Goal: Subscribe to service/newsletter

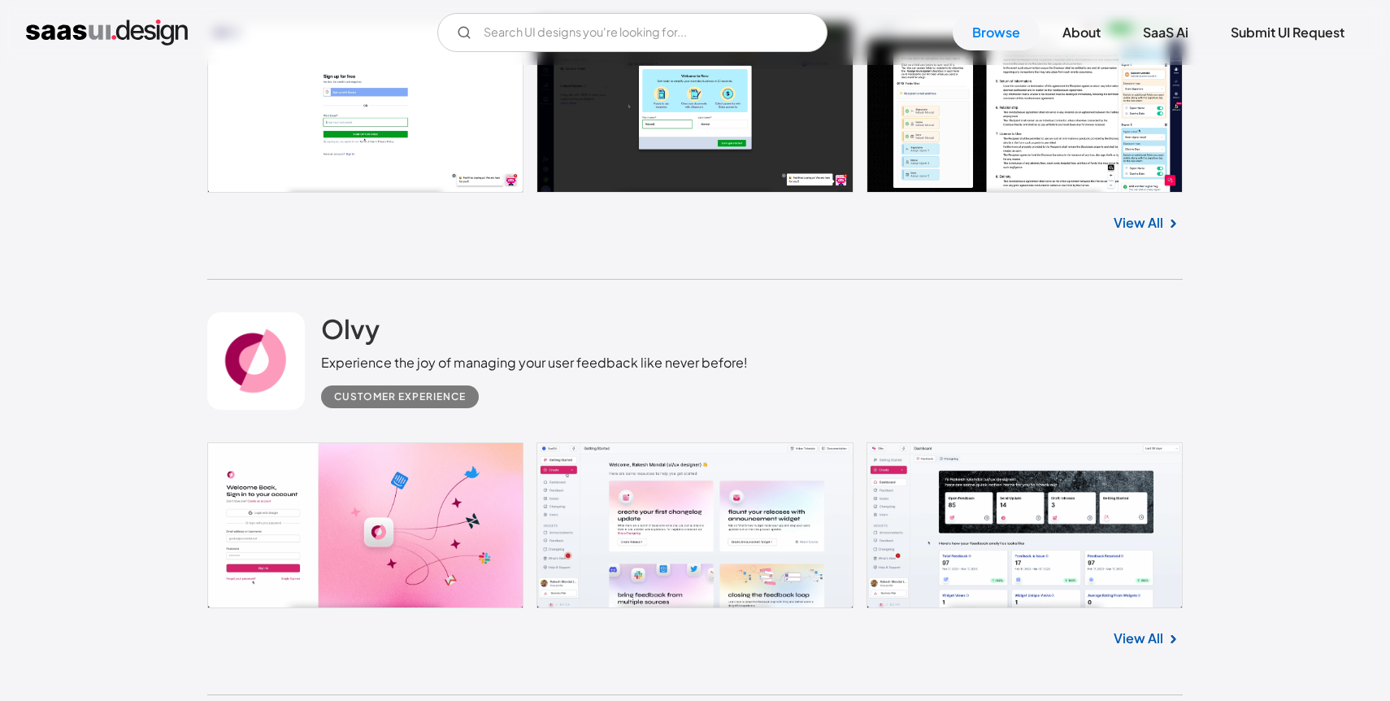
scroll to position [675, 0]
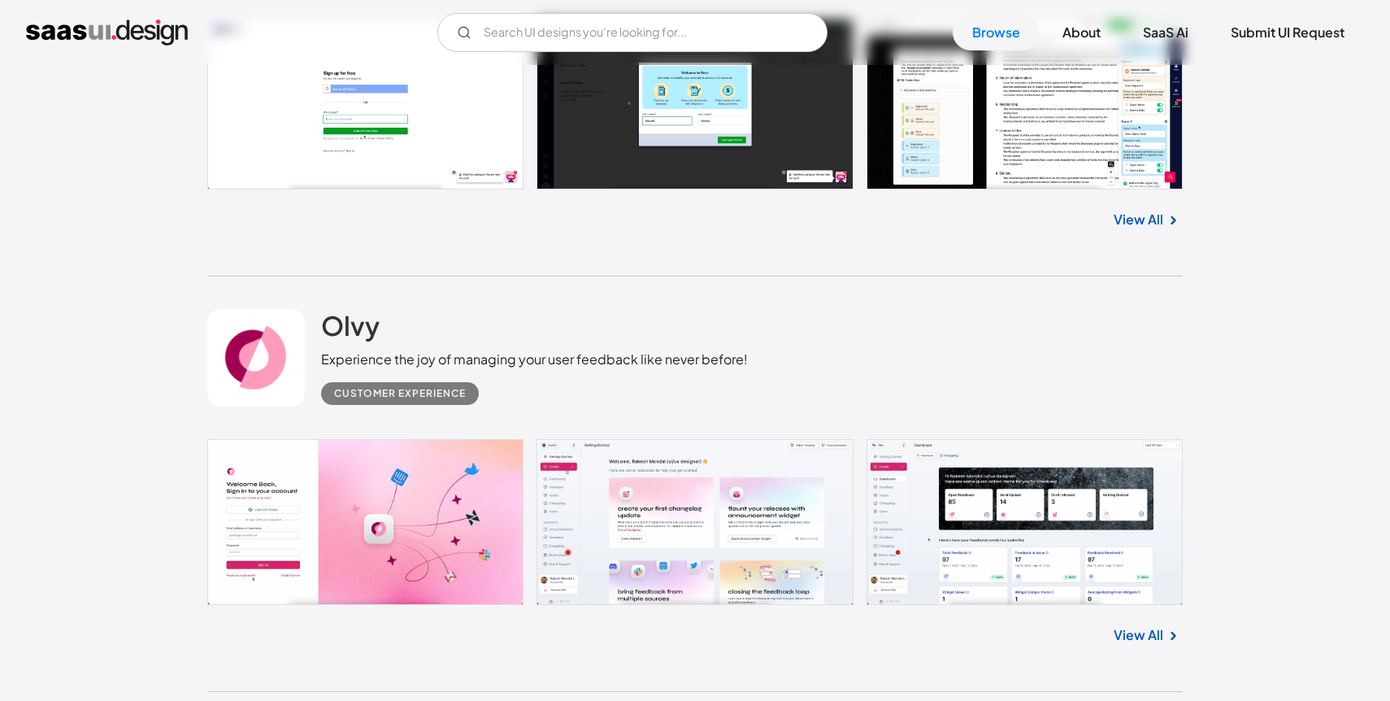
click at [348, 541] on link at bounding box center [695, 522] width 976 height 166
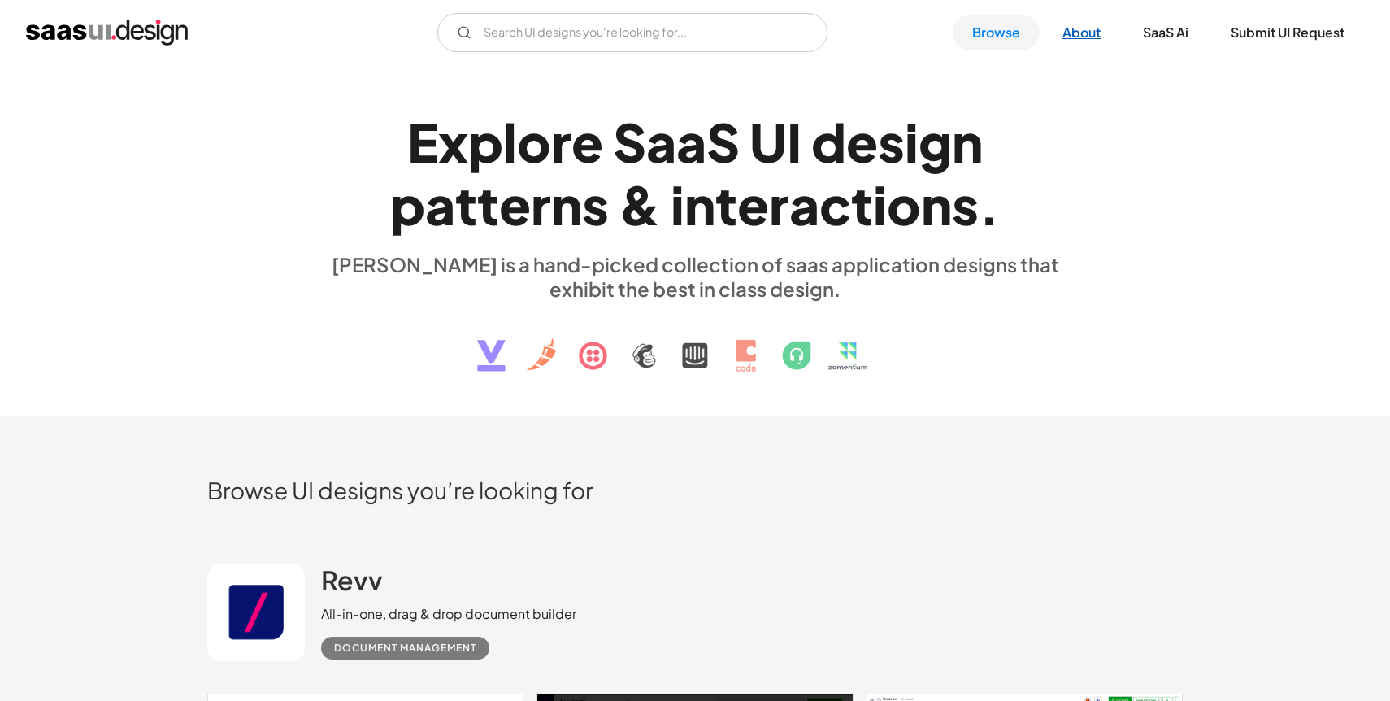
click at [1089, 24] on link "About" at bounding box center [1081, 33] width 77 height 36
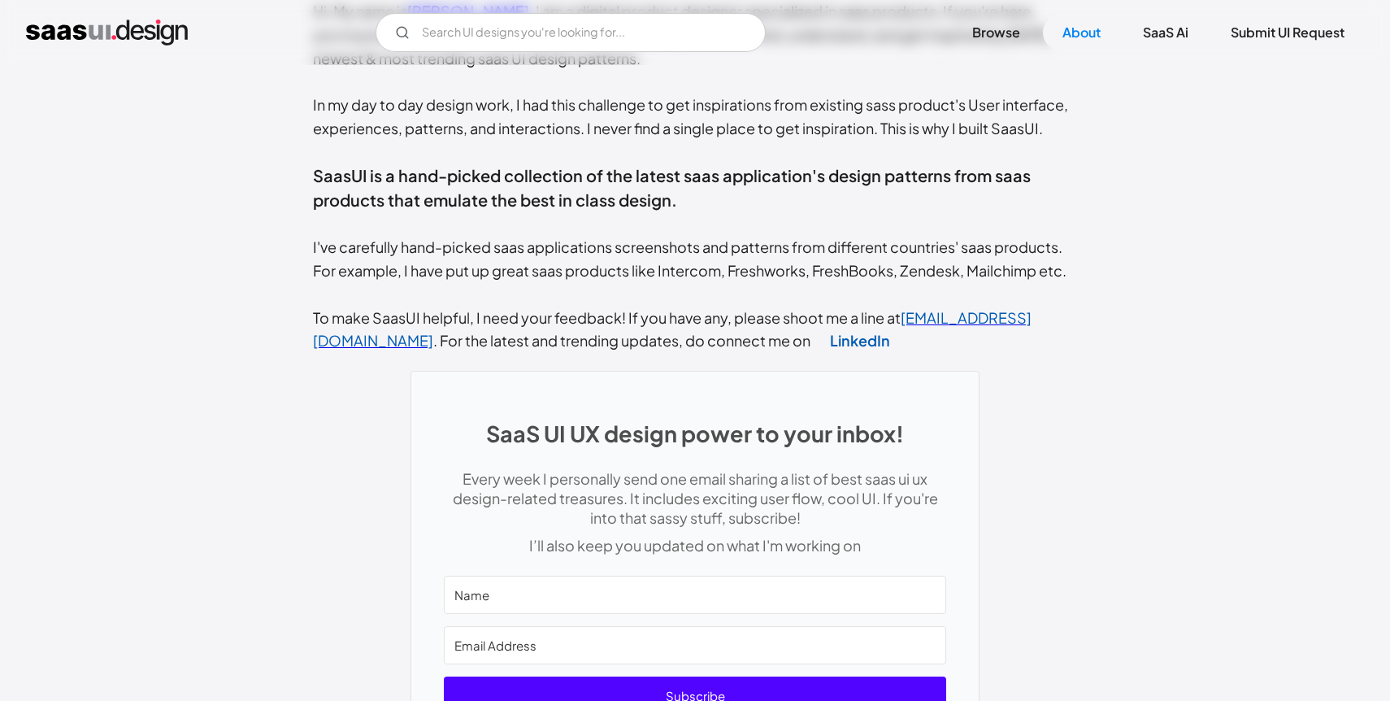
scroll to position [741, 0]
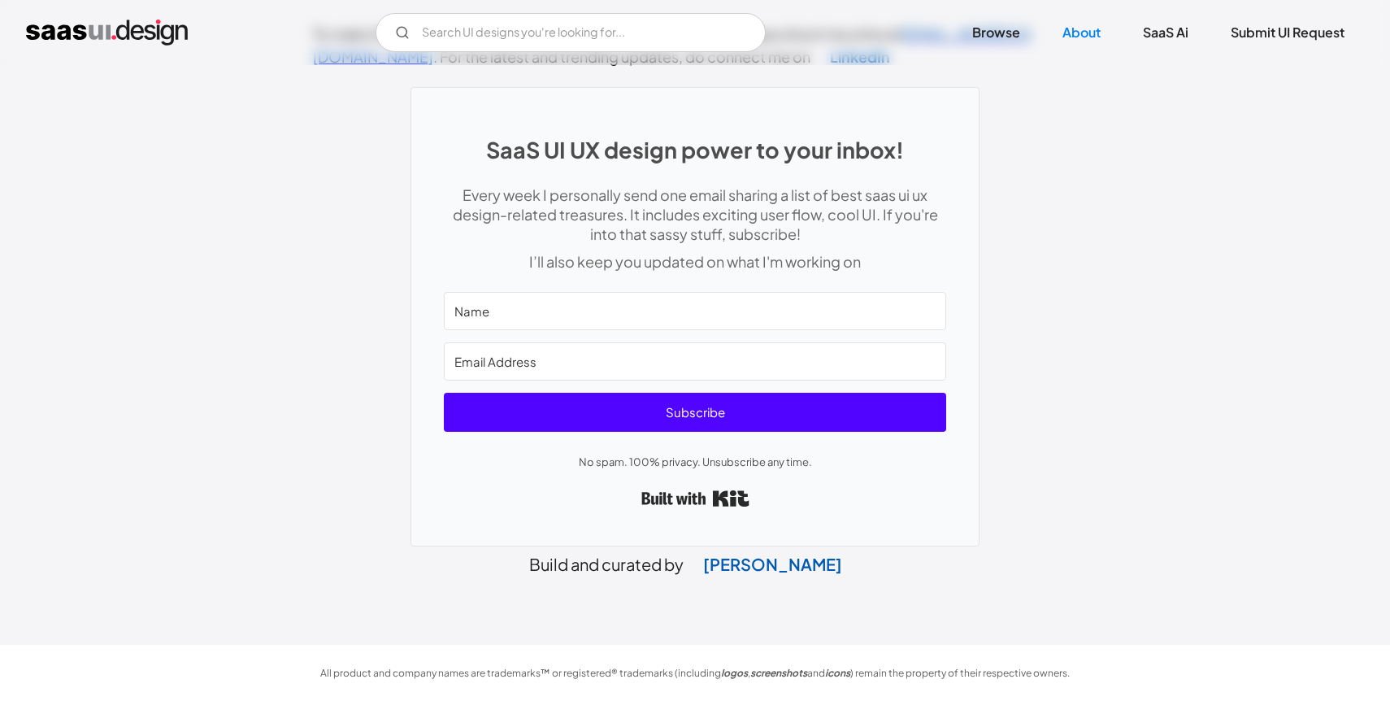
click at [601, 299] on input "Name" at bounding box center [695, 311] width 502 height 38
type input "AKSHAY"
click at [563, 359] on input "Email Address" at bounding box center [695, 361] width 502 height 38
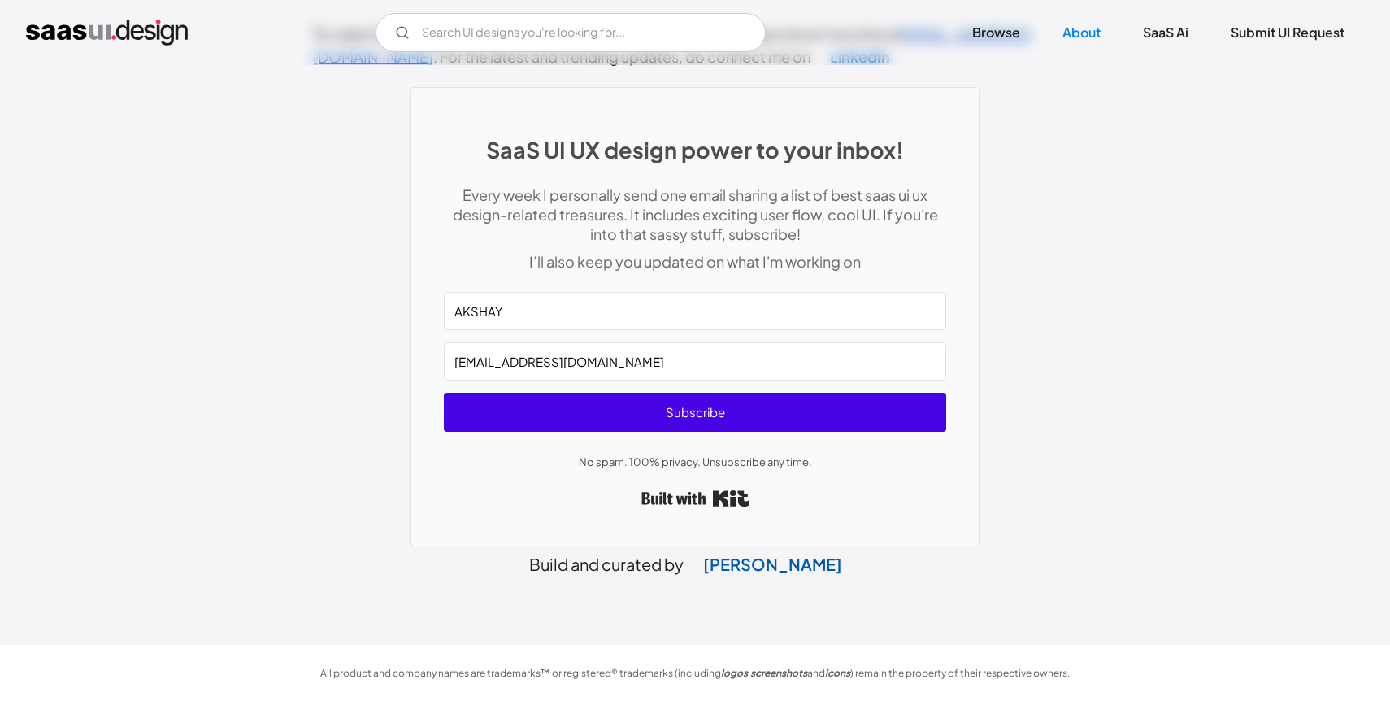
type input "akshaynandhivarman@gmail.com"
click at [583, 421] on span "Subscribe" at bounding box center [695, 412] width 502 height 39
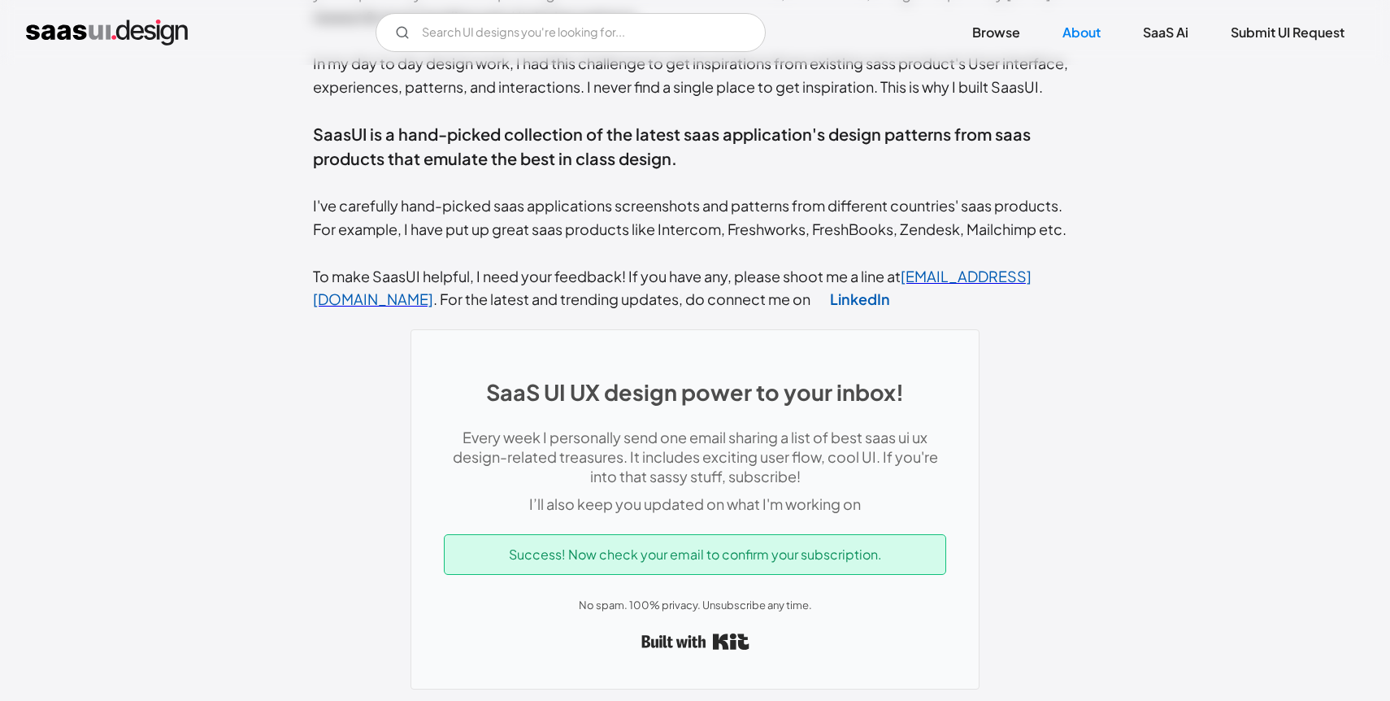
scroll to position [497, 0]
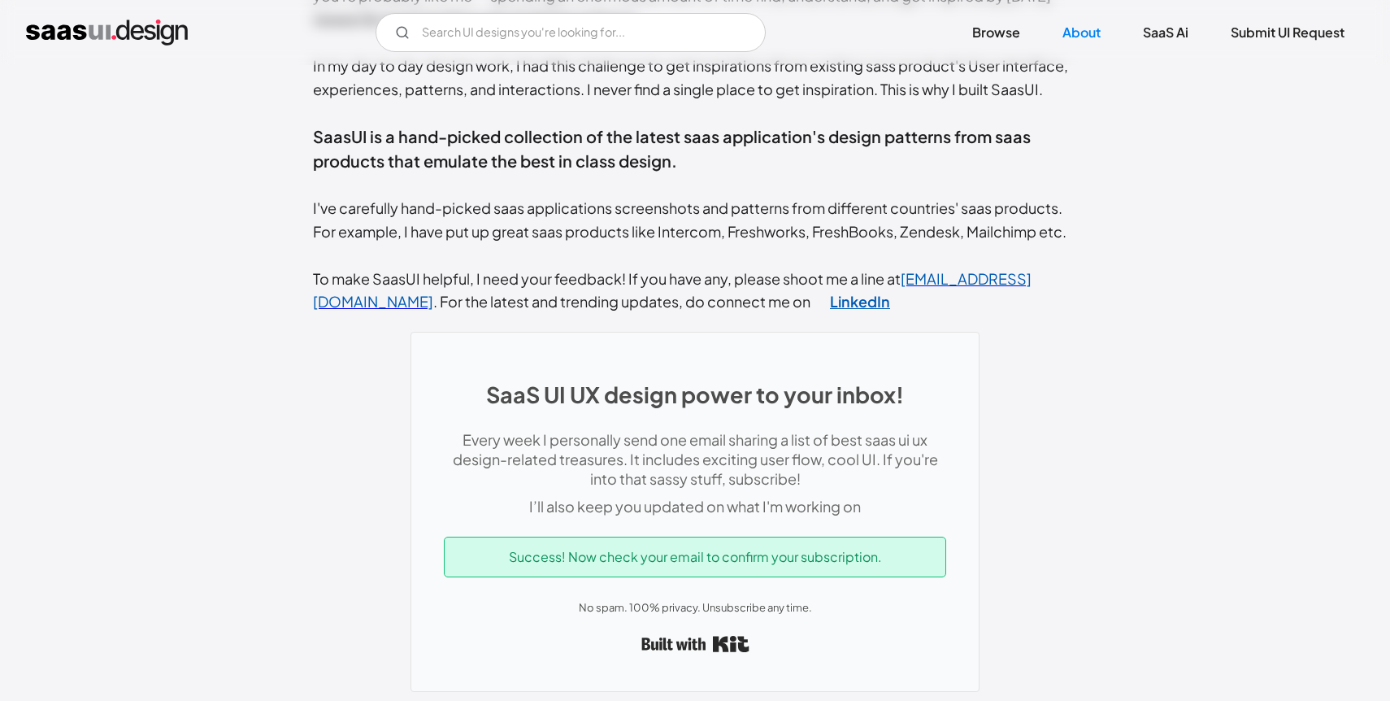
click at [811, 312] on link "LinkedIn" at bounding box center [860, 300] width 99 height 41
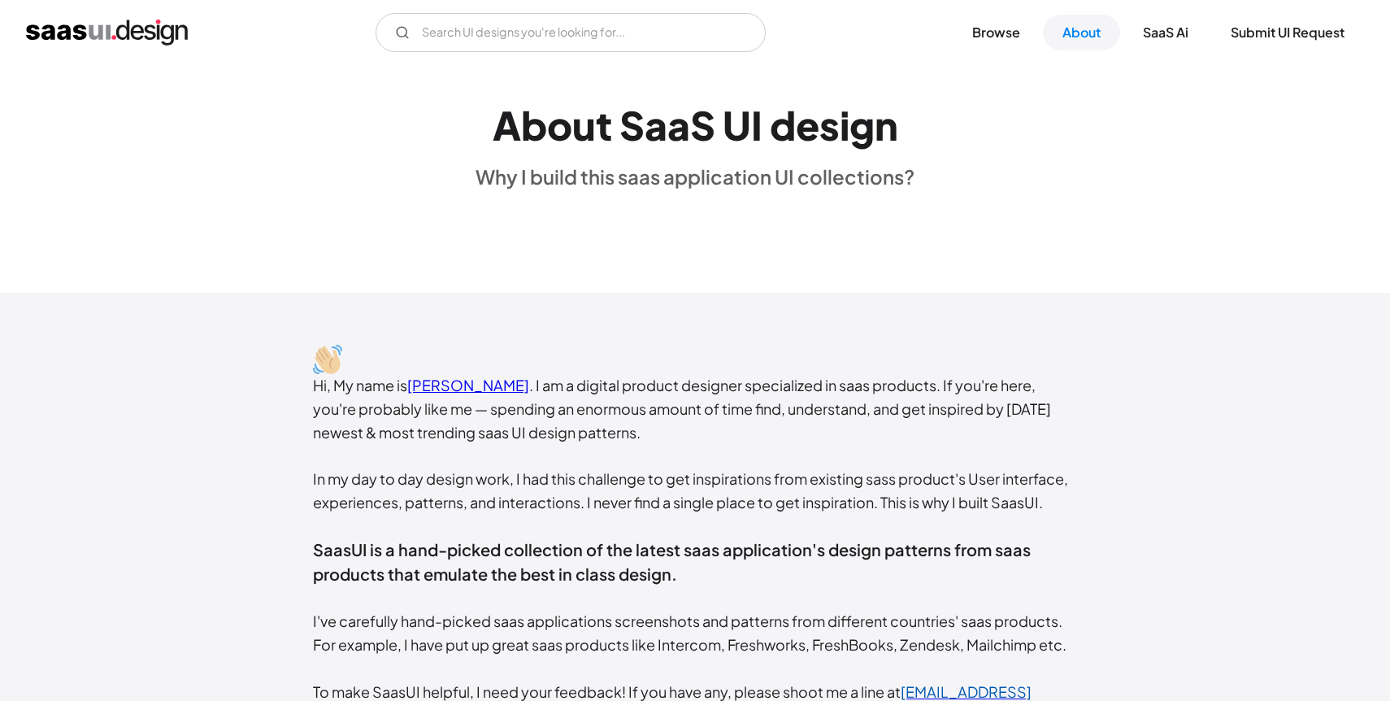
scroll to position [0, 0]
